Goal: Transaction & Acquisition: Book appointment/travel/reservation

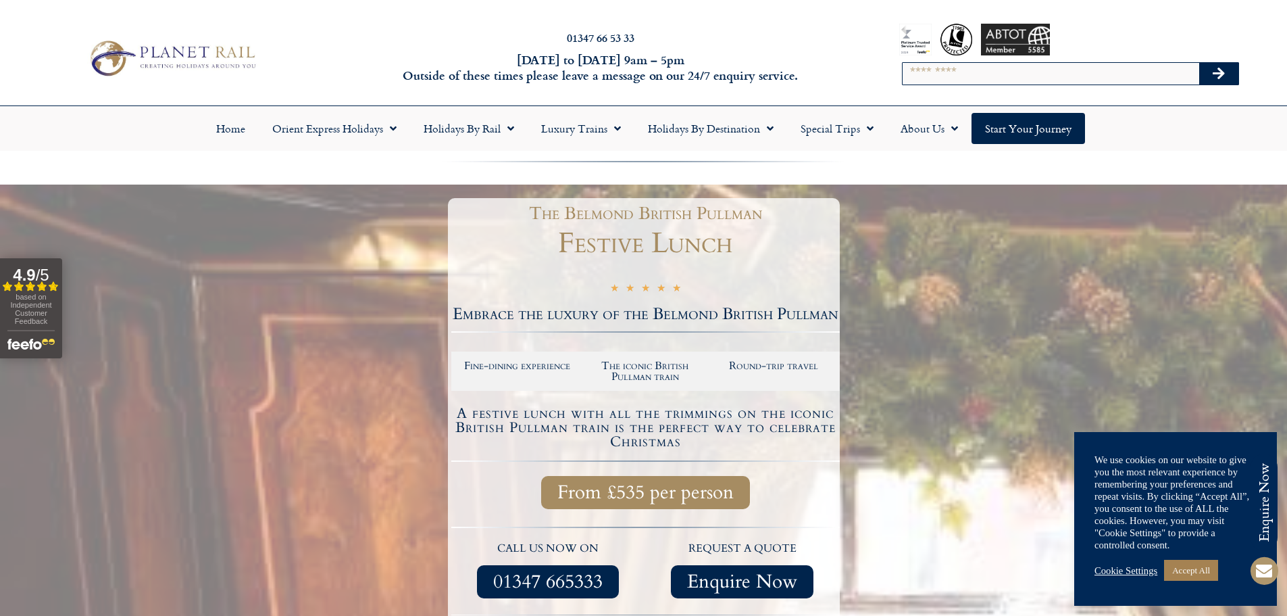
click at [878, 462] on div at bounding box center [643, 477] width 1287 height 586
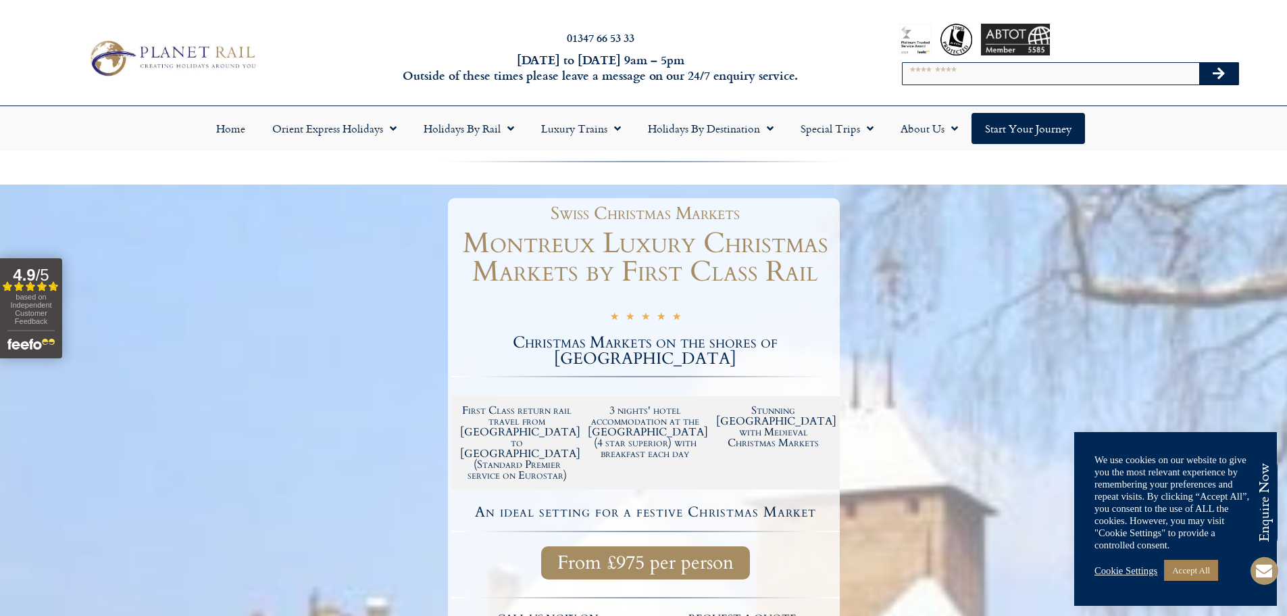
scroll to position [135, 0]
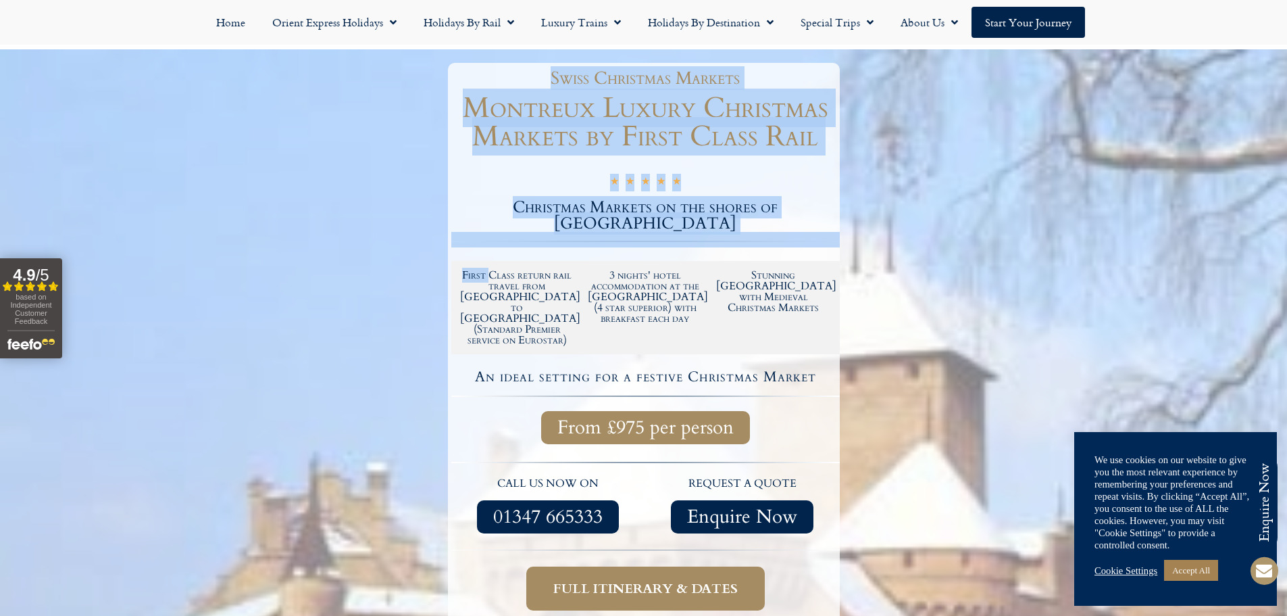
drag, startPoint x: 489, startPoint y: 253, endPoint x: 1010, endPoint y: 374, distance: 535.3
click at [890, 317] on section "Swiss Christmas Markets Montreux Luxury Christmas Markets by First Class Rail ★…" at bounding box center [643, 377] width 1287 height 657
click at [1014, 377] on div at bounding box center [643, 377] width 1287 height 657
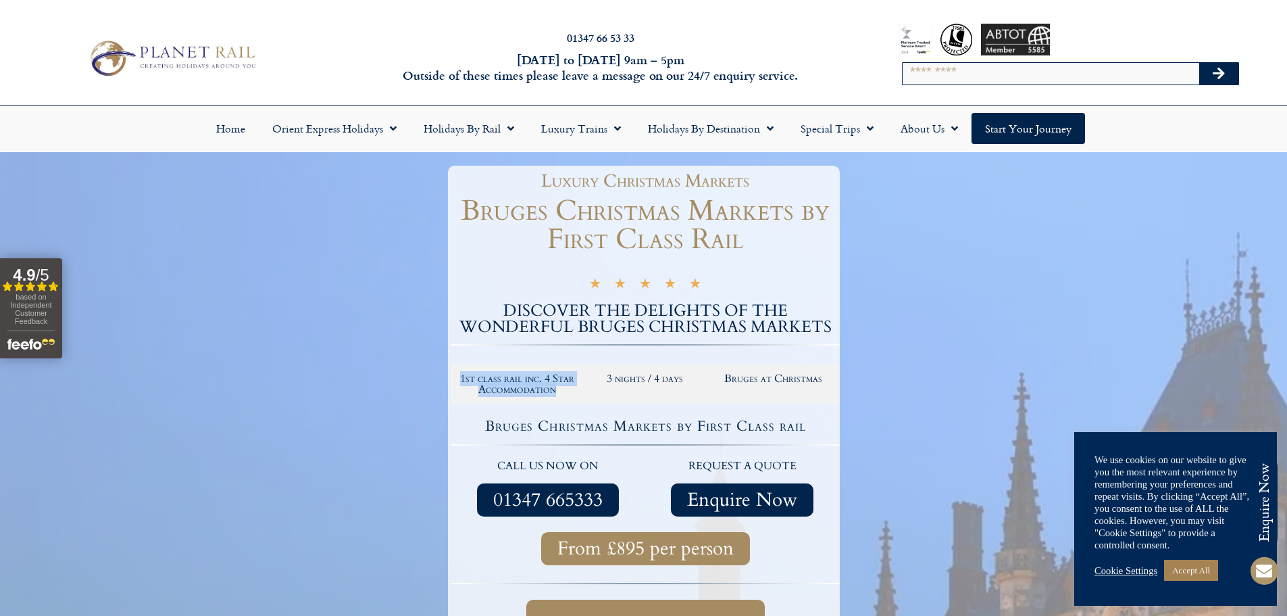
drag, startPoint x: 554, startPoint y: 396, endPoint x: 448, endPoint y: 367, distance: 110.0
click at [448, 367] on div "Luxury Christmas Markets Bruges Christmas Markets by First Class Rail ★ ★ ★ ★ ★…" at bounding box center [644, 446] width 392 height 560
click at [362, 399] on div at bounding box center [643, 445] width 1287 height 587
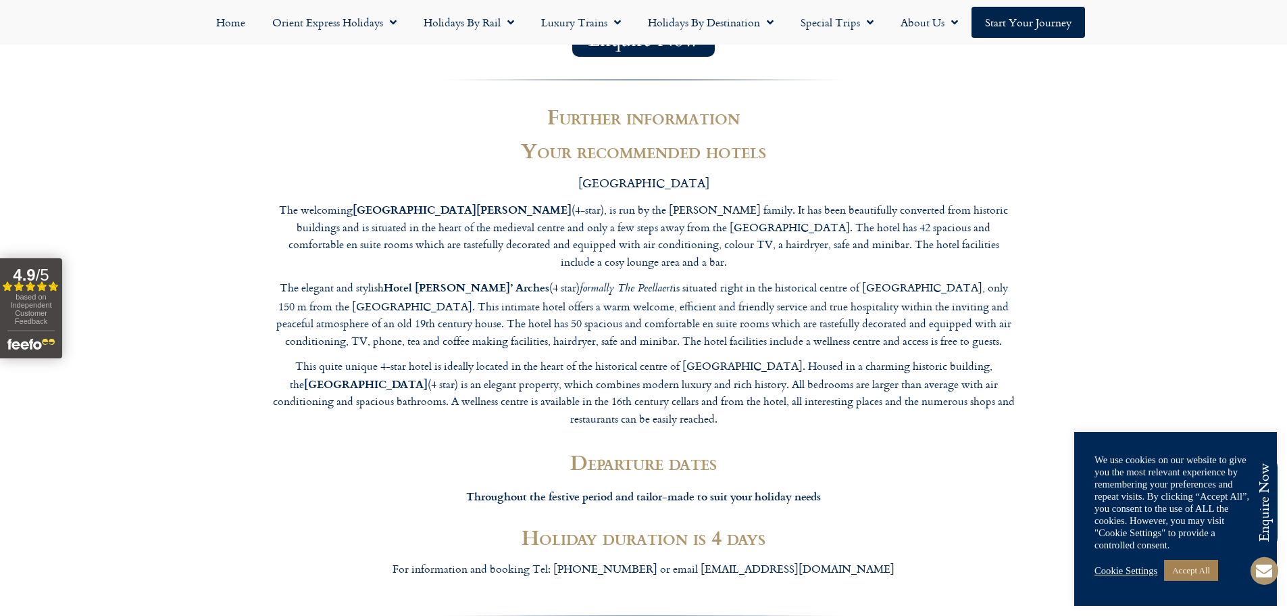
scroll to position [1786, 0]
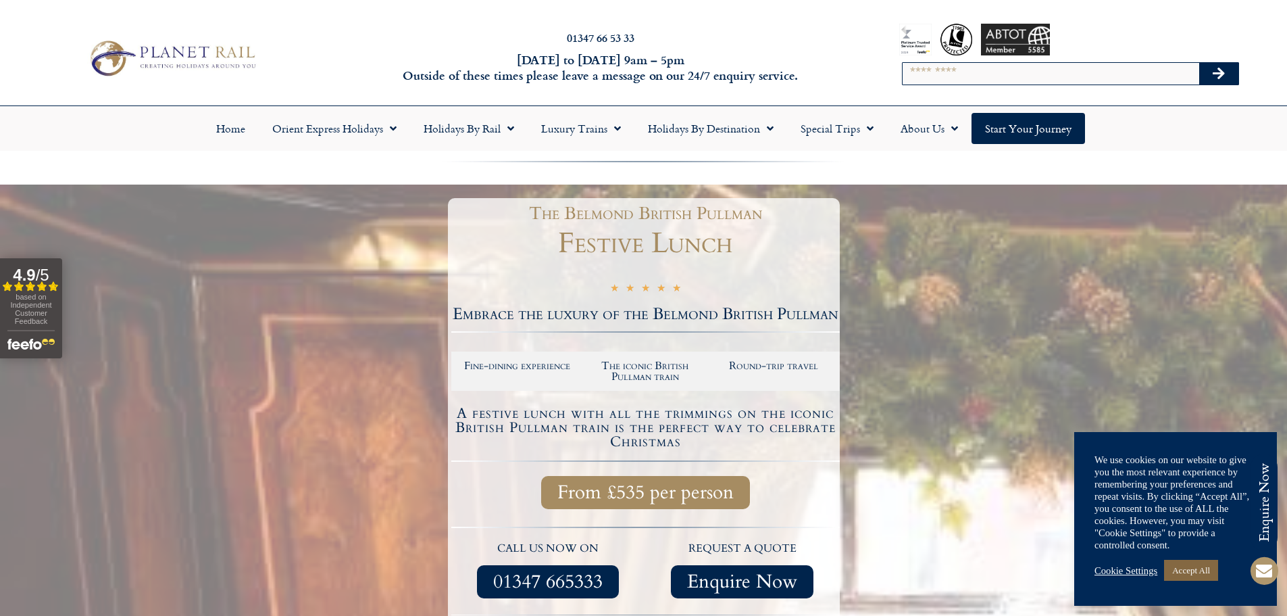
click at [1187, 562] on link "Accept All" at bounding box center [1191, 569] width 54 height 21
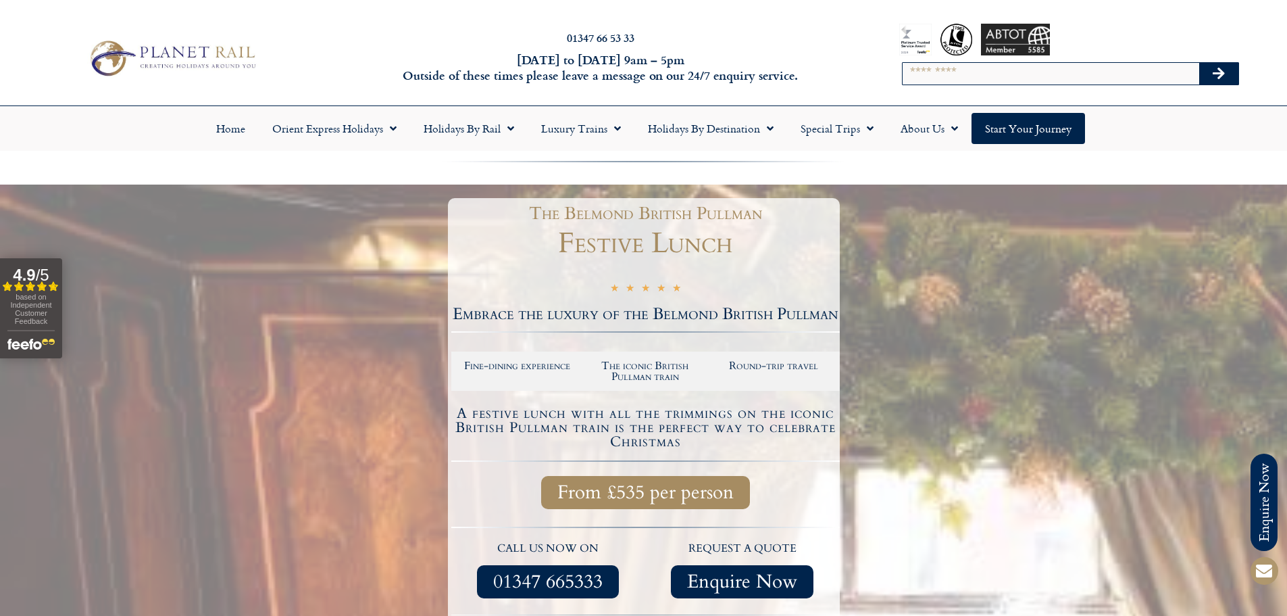
click at [641, 372] on h2 "The iconic British Pullman train" at bounding box center [645, 371] width 115 height 22
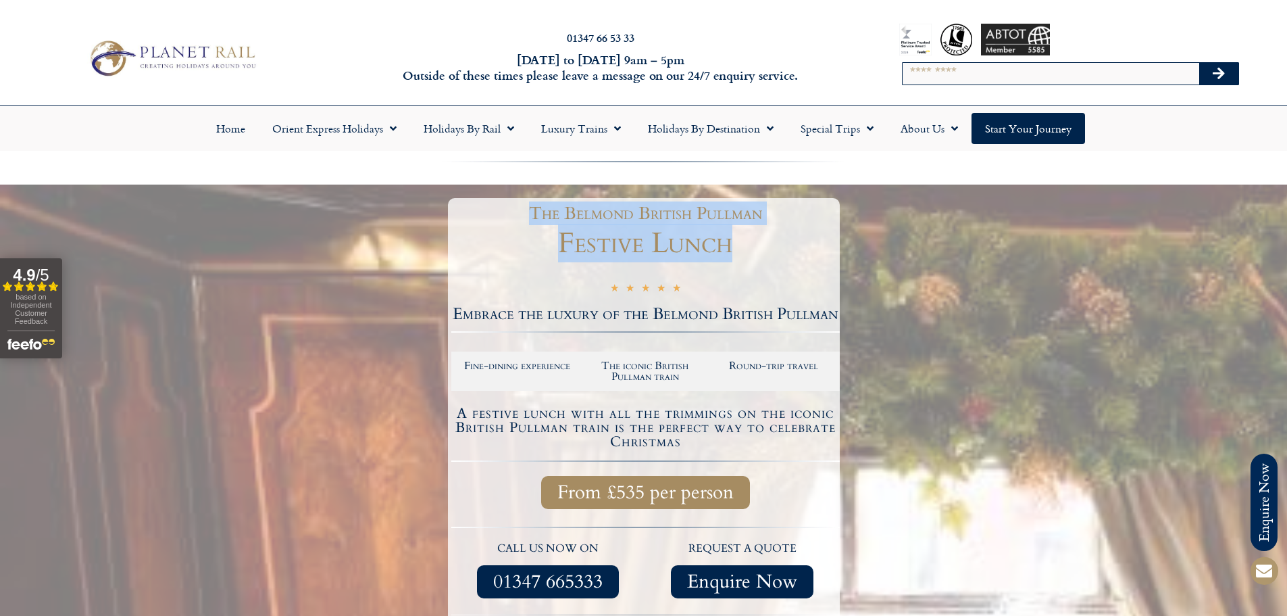
drag, startPoint x: 527, startPoint y: 209, endPoint x: 811, endPoint y: 270, distance: 290.9
click at [811, 270] on div "The Belmond British Pullman Festive Lunch ★ ★ ★ ★ ★ 5/5 Embrace the luxury of t…" at bounding box center [644, 477] width 392 height 559
copy div "The Belmond British Pullman Festive Lunch"
